Goal: Find specific page/section: Find specific page/section

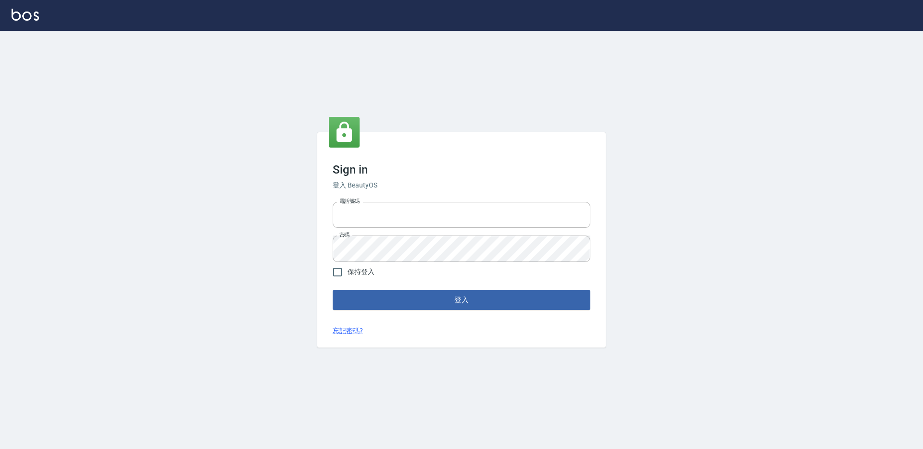
type input "devdev"
click at [524, 289] on form "電話號碼 devdev 電話號碼 密碼 密碼 保持登入 登入" at bounding box center [462, 254] width 258 height 112
click at [528, 292] on button "登入" at bounding box center [462, 300] width 258 height 20
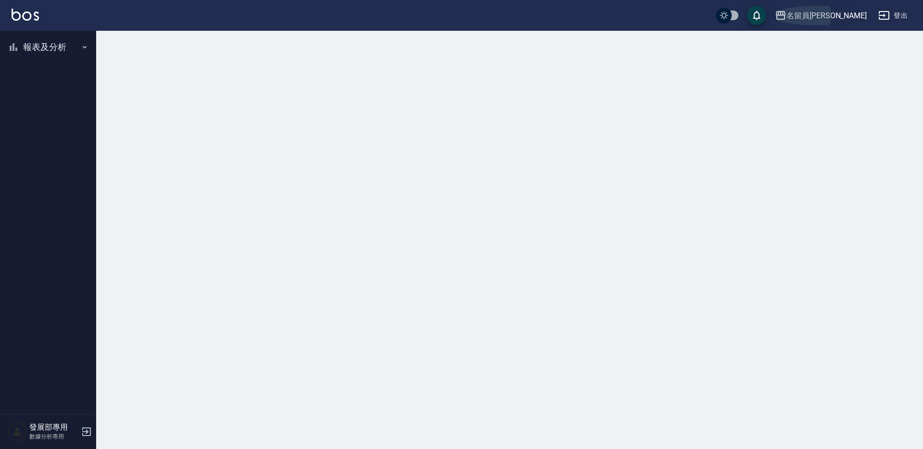
click at [827, 12] on div "名留員林中正" at bounding box center [827, 16] width 80 height 12
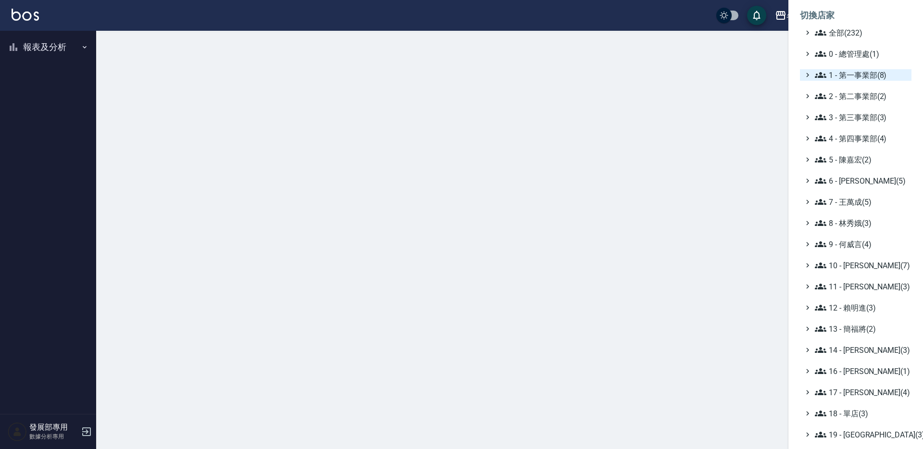
click at [849, 73] on span "1 - 第一事業部(8)" at bounding box center [861, 75] width 93 height 12
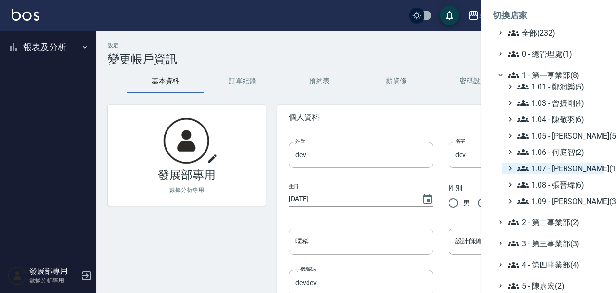
click at [533, 164] on span "1.07 - 蔡佳均(11)" at bounding box center [558, 169] width 83 height 12
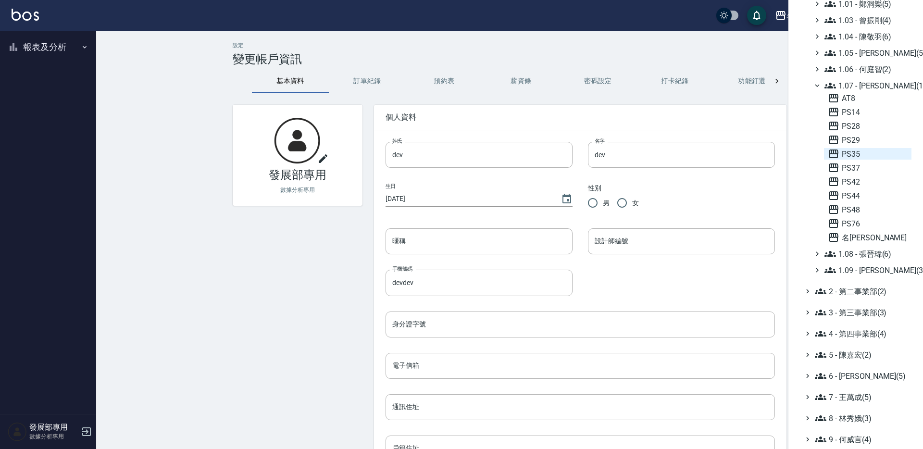
scroll to position [83, 0]
